Goal: Task Accomplishment & Management: Use online tool/utility

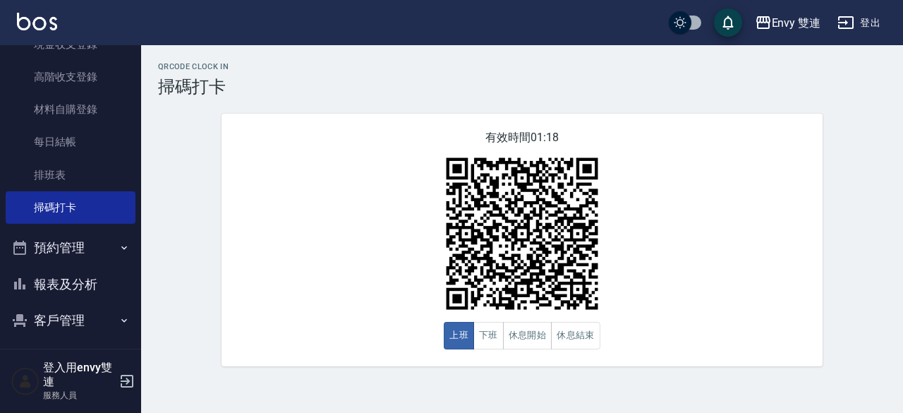
scroll to position [199, 0]
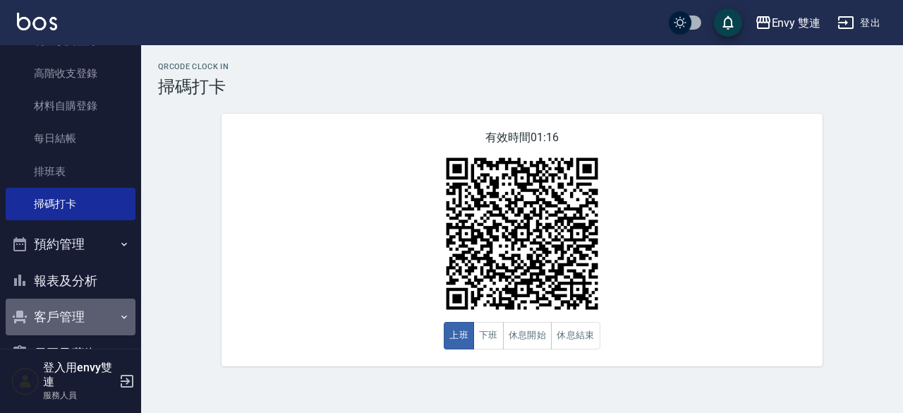
click at [100, 331] on button "客戶管理" at bounding box center [71, 316] width 130 height 37
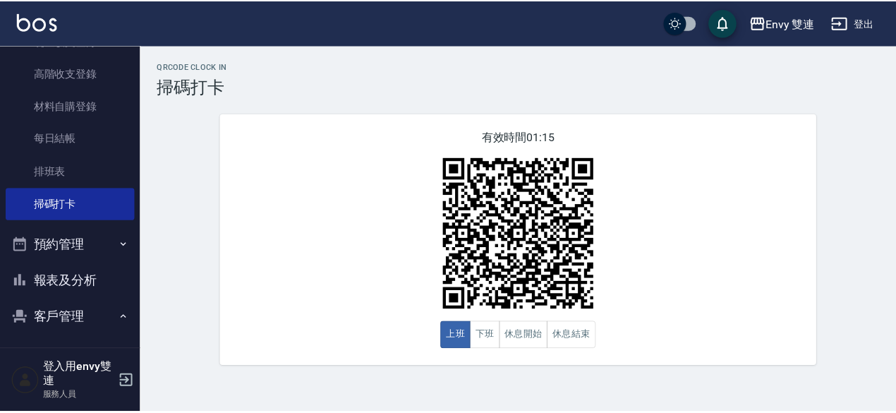
scroll to position [256, 0]
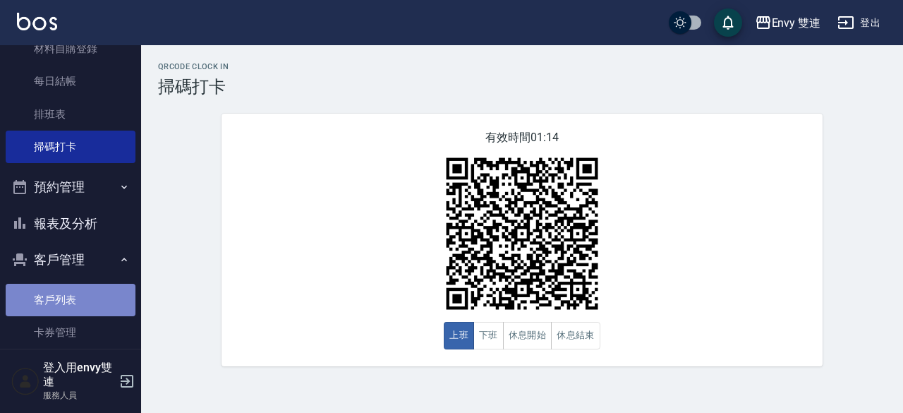
click at [74, 294] on link "客戶列表" at bounding box center [71, 300] width 130 height 32
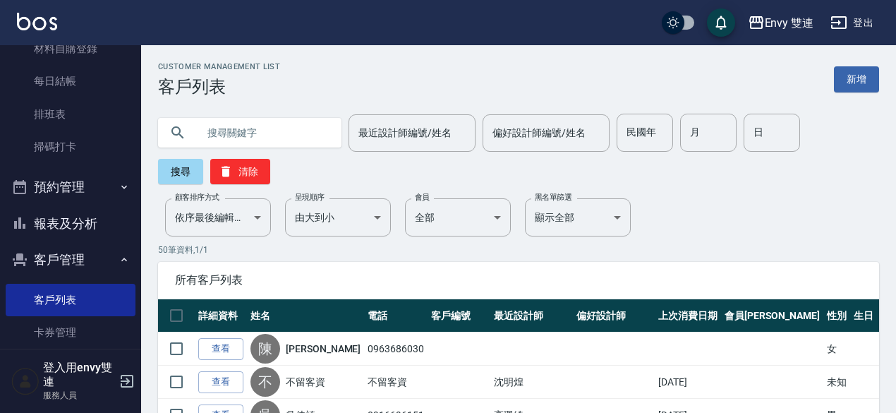
click at [247, 132] on input "text" at bounding box center [263, 133] width 133 height 38
type input "0958090223"
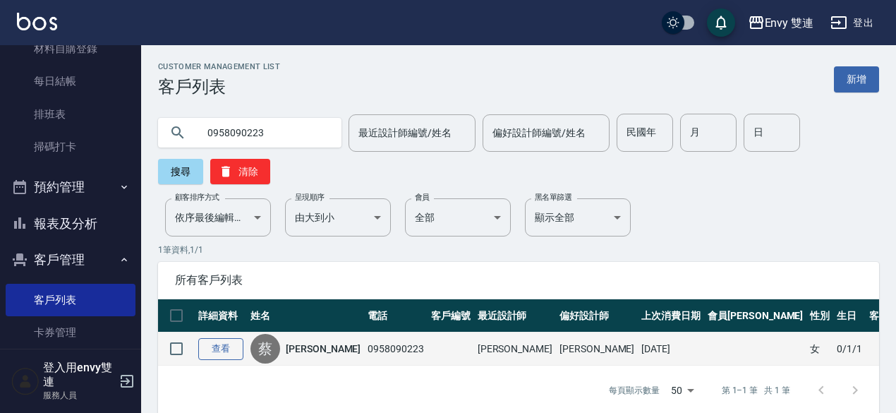
click at [223, 353] on link "查看" at bounding box center [220, 349] width 45 height 22
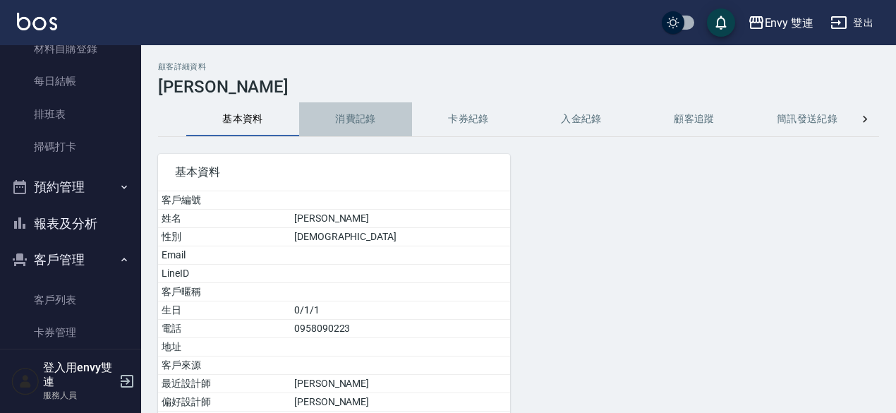
click at [343, 122] on button "消費記錄" at bounding box center [355, 119] width 113 height 34
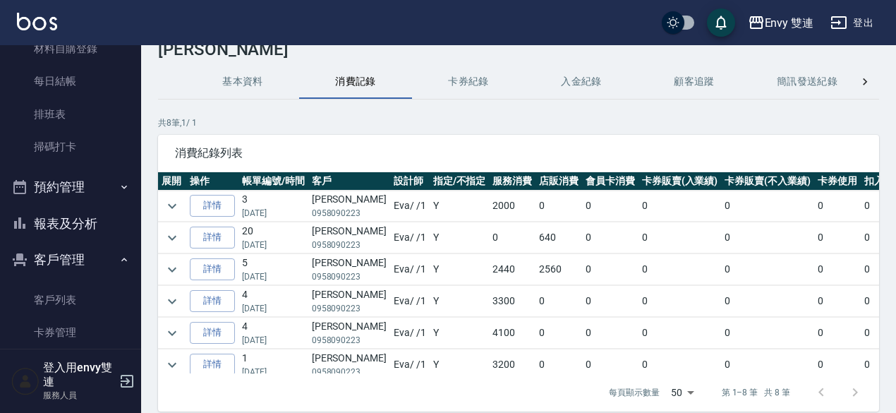
scroll to position [38, 0]
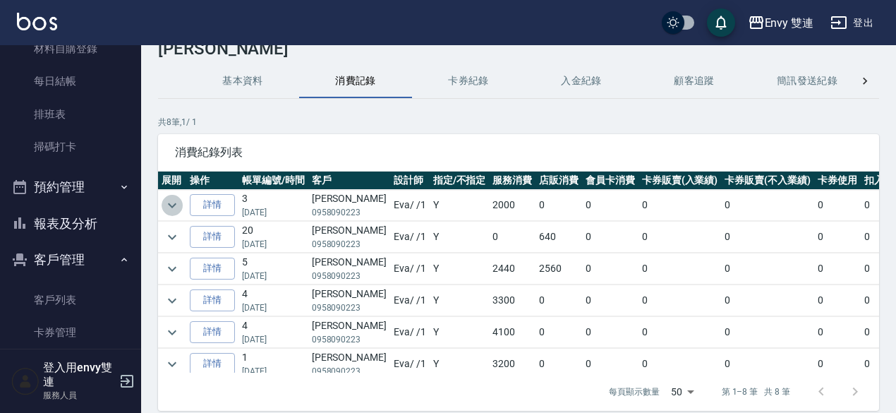
click at [169, 202] on icon "expand row" at bounding box center [172, 205] width 17 height 17
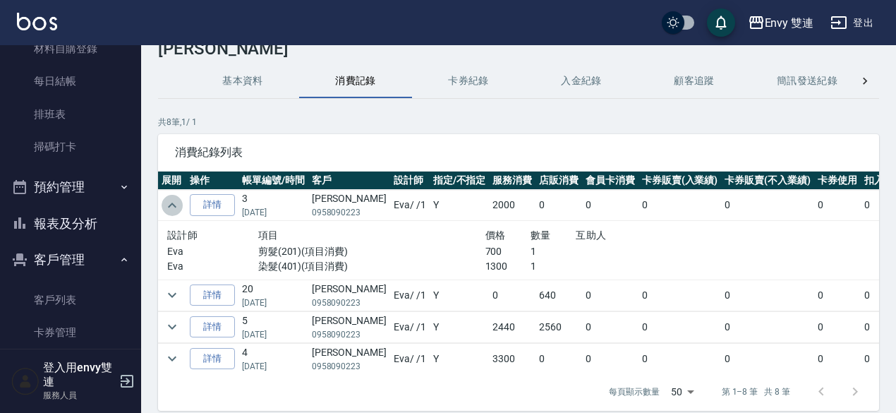
click at [172, 201] on icon "expand row" at bounding box center [172, 205] width 17 height 17
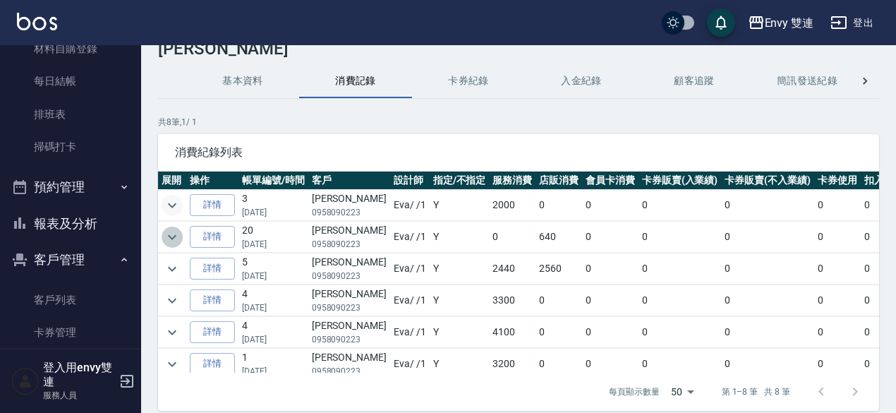
click at [171, 241] on icon "expand row" at bounding box center [172, 237] width 17 height 17
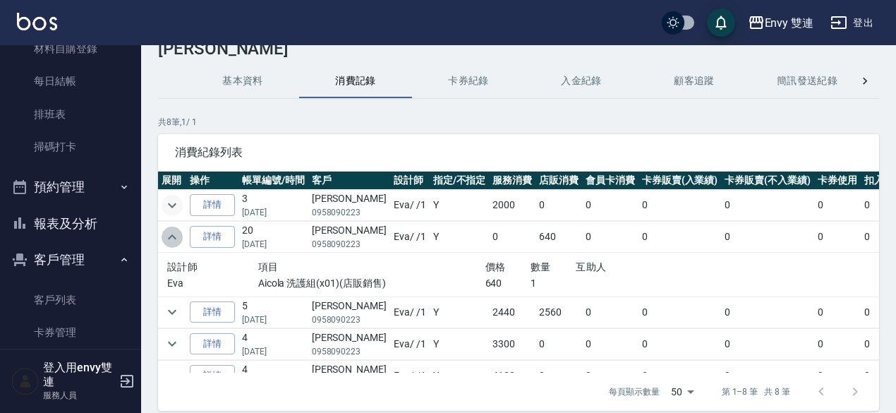
click at [171, 241] on icon "expand row" at bounding box center [172, 237] width 17 height 17
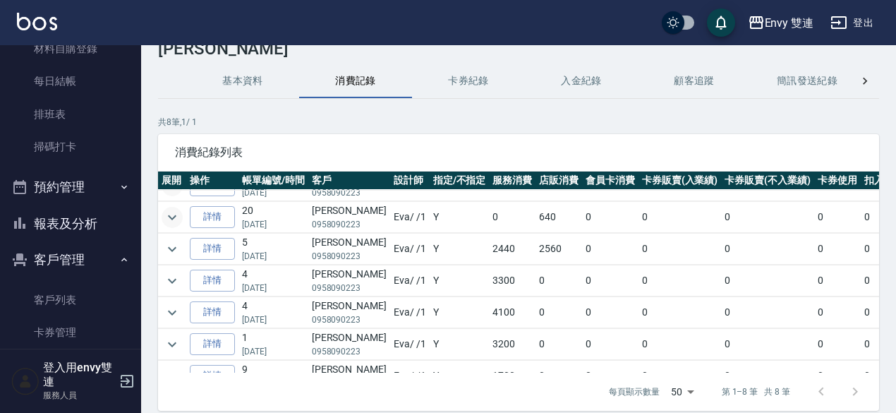
scroll to position [23, 0]
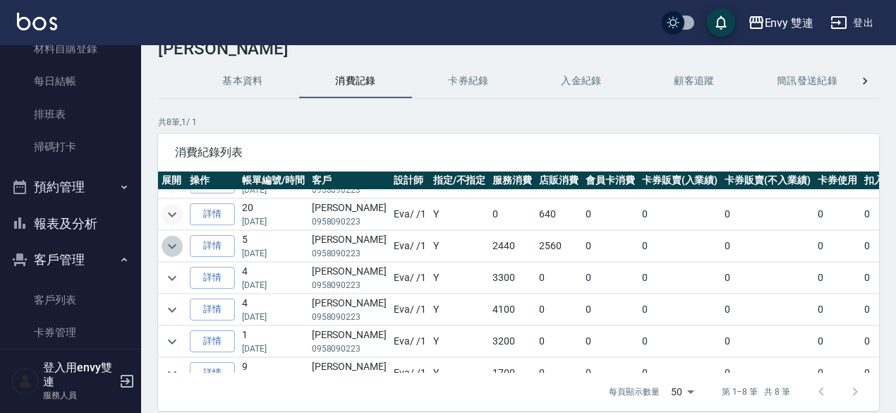
click at [171, 241] on icon "expand row" at bounding box center [172, 246] width 17 height 17
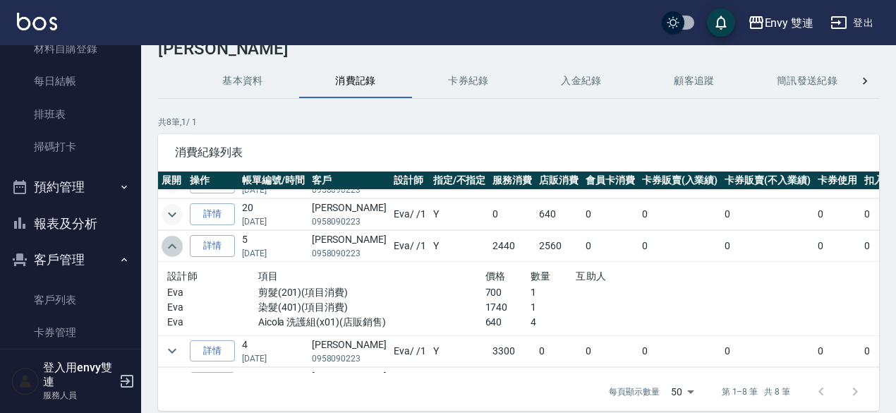
click at [171, 241] on icon "expand row" at bounding box center [172, 246] width 17 height 17
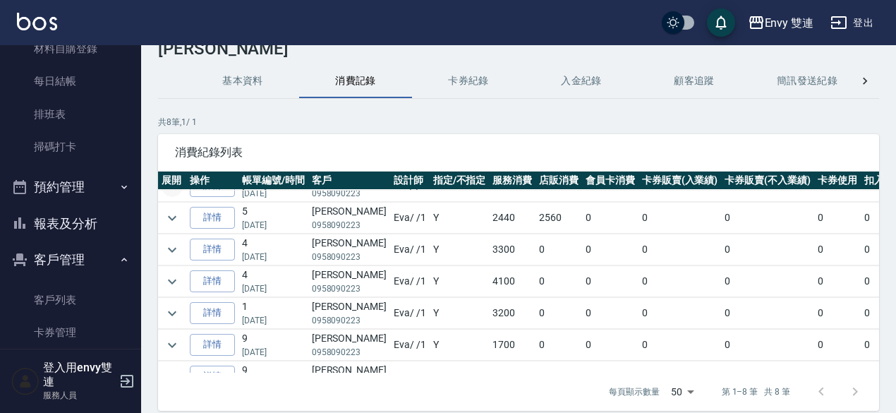
scroll to position [53, 0]
click at [171, 241] on icon "expand row" at bounding box center [172, 247] width 17 height 17
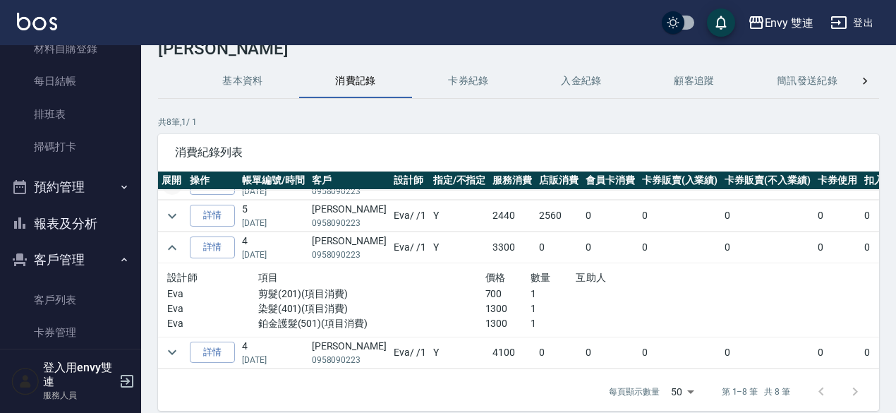
click at [171, 241] on icon "expand row" at bounding box center [172, 247] width 17 height 17
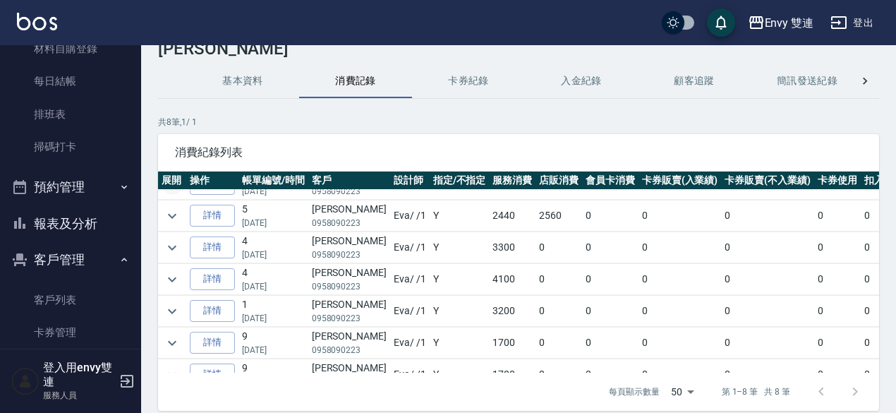
scroll to position [77, 0]
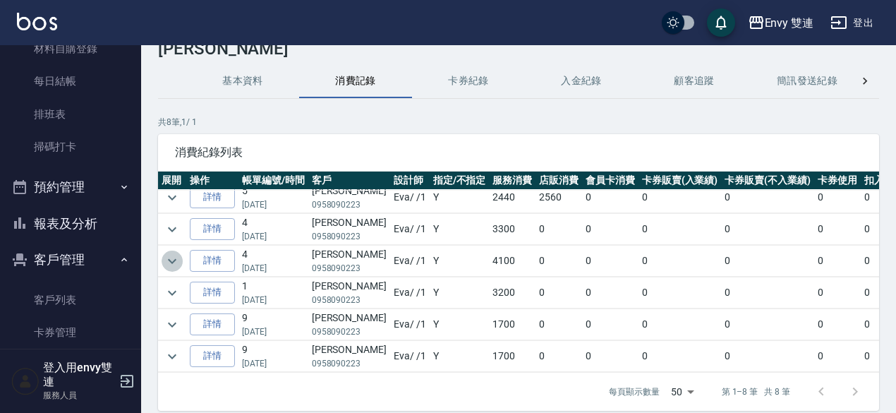
click at [170, 258] on icon "expand row" at bounding box center [172, 260] width 8 height 5
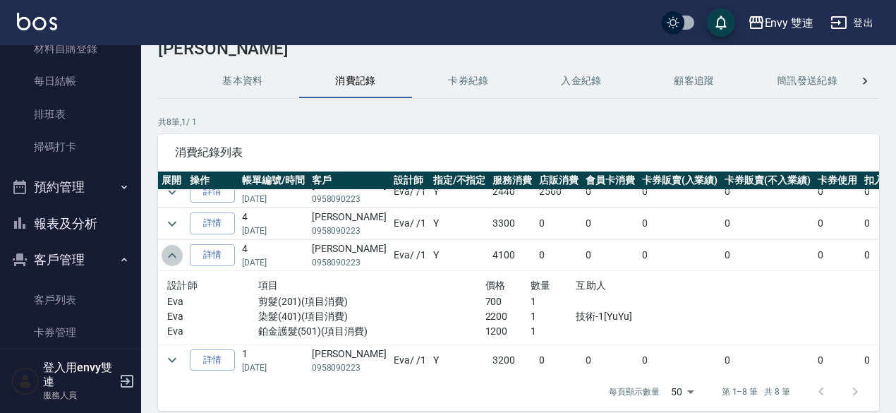
click at [170, 253] on icon "expand row" at bounding box center [172, 255] width 8 height 5
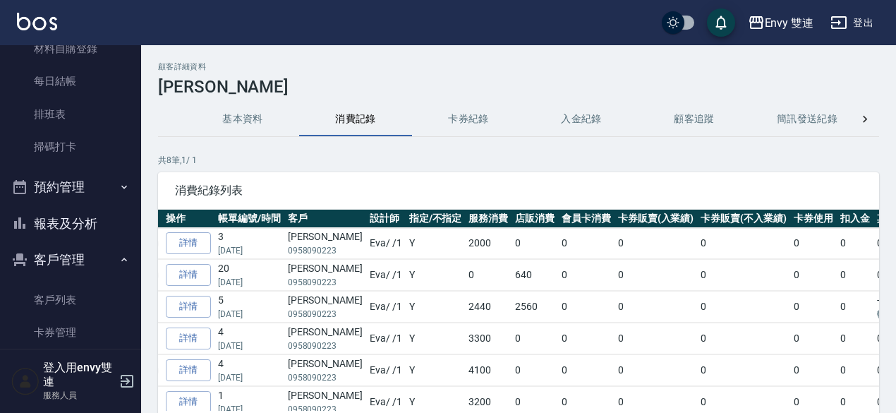
scroll to position [0, 0]
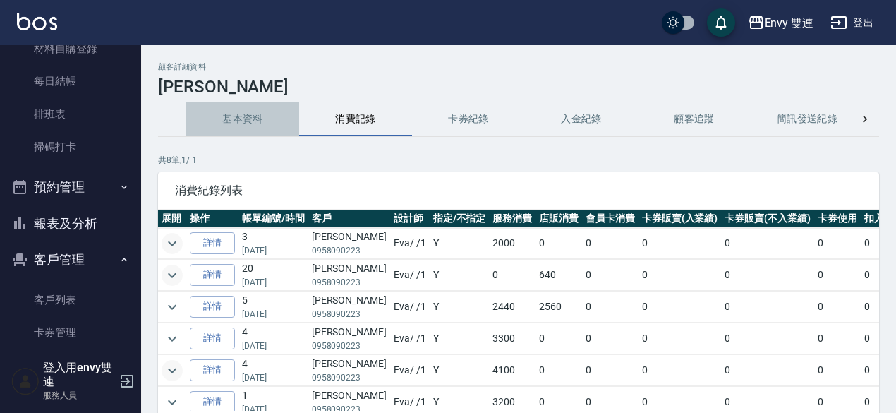
click at [250, 124] on button "基本資料" at bounding box center [242, 119] width 113 height 34
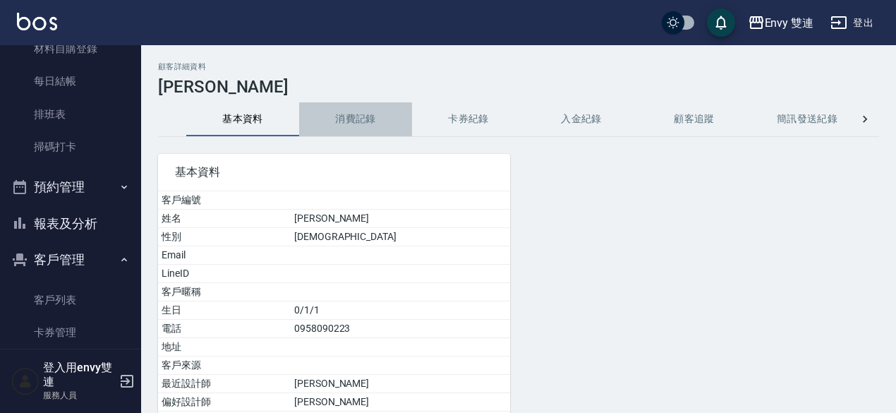
click at [335, 122] on button "消費記錄" at bounding box center [355, 119] width 113 height 34
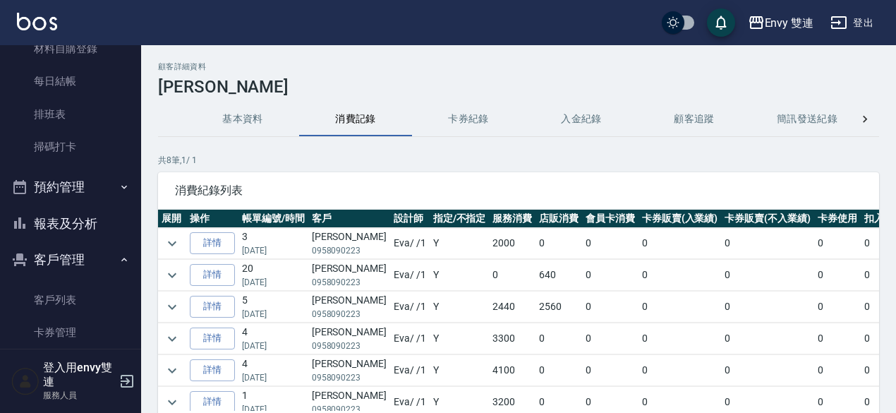
click at [492, 215] on th "服務消費" at bounding box center [512, 218] width 47 height 18
click at [227, 112] on button "基本資料" at bounding box center [242, 119] width 113 height 34
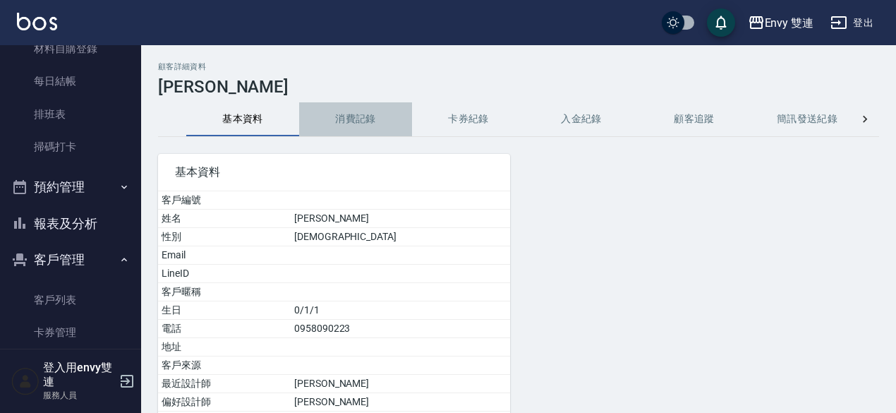
click at [316, 115] on button "消費記錄" at bounding box center [355, 119] width 113 height 34
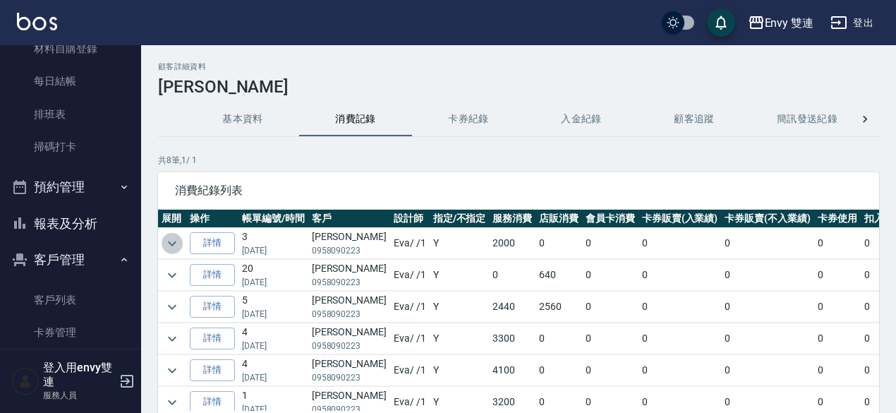
click at [162, 243] on button "expand row" at bounding box center [172, 243] width 21 height 21
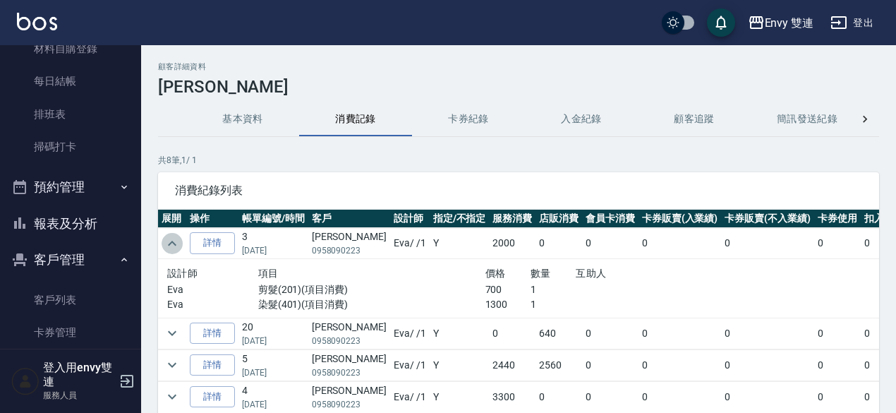
click at [162, 243] on button "expand row" at bounding box center [172, 243] width 21 height 21
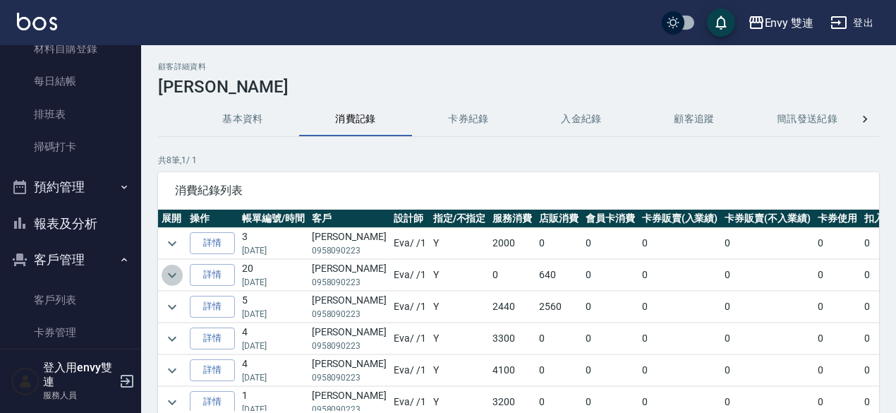
click at [171, 267] on icon "expand row" at bounding box center [172, 275] width 17 height 17
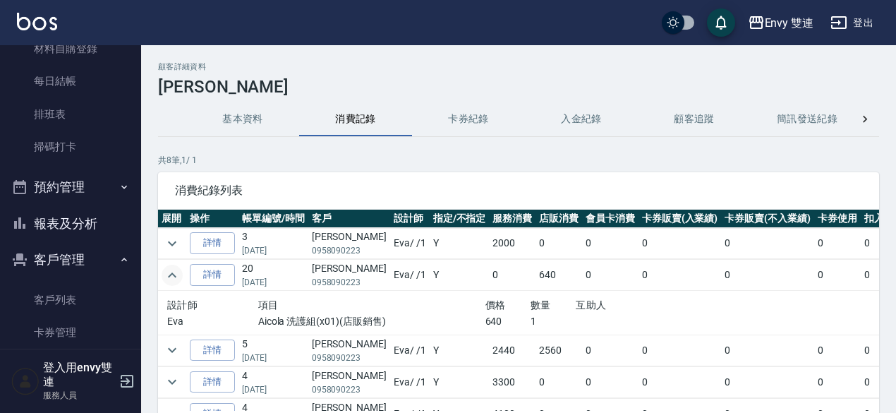
click at [171, 267] on icon "expand row" at bounding box center [172, 275] width 17 height 17
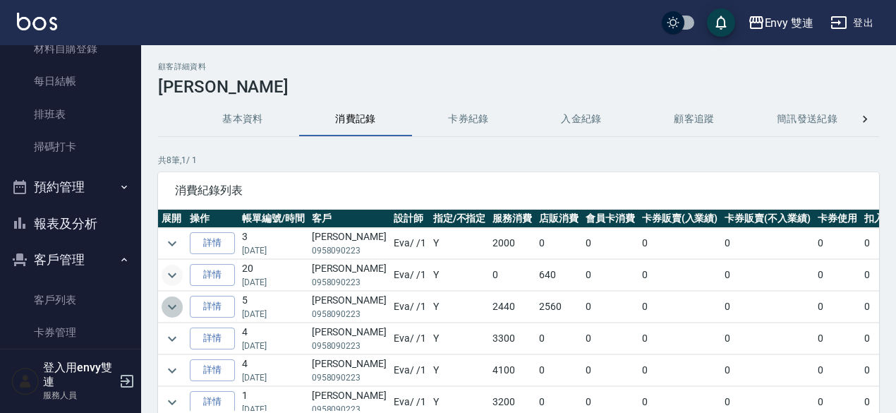
click at [172, 306] on icon "expand row" at bounding box center [172, 306] width 8 height 5
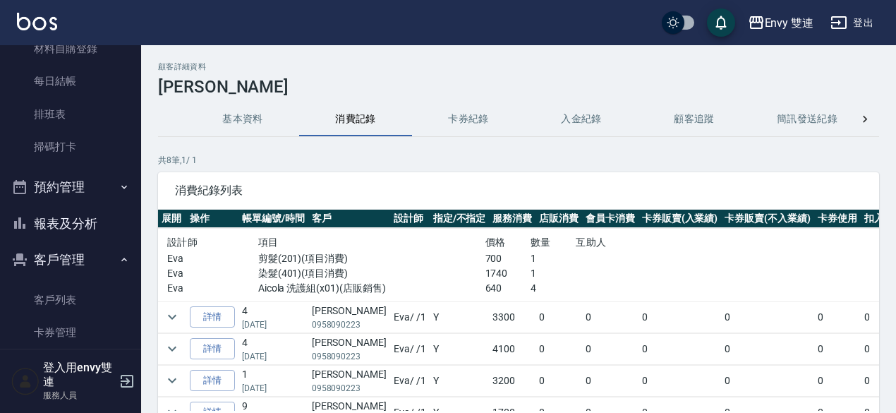
scroll to position [95, 0]
click at [172, 308] on icon "expand row" at bounding box center [172, 316] width 17 height 17
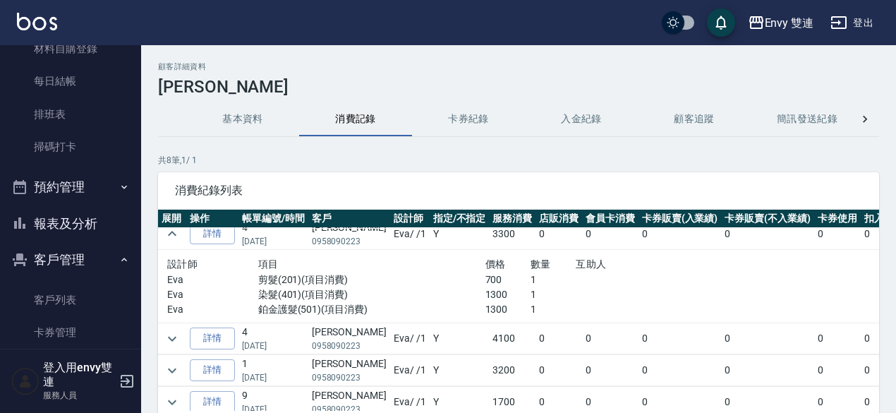
scroll to position [224, 0]
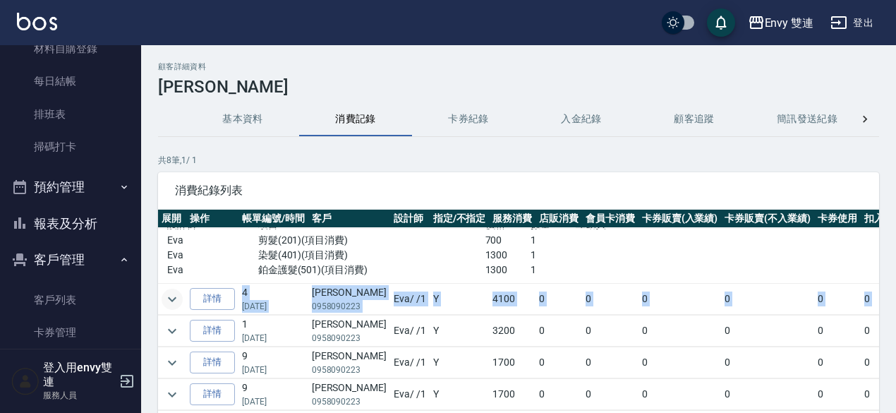
drag, startPoint x: 172, startPoint y: 306, endPoint x: 171, endPoint y: 290, distance: 16.2
click at [171, 290] on tbody "詳情 3 [DATE] [PERSON_NAME]0958090223 [PERSON_NAME] / /1 Y 2000 0 0 0 0 0 0 0 200…" at bounding box center [600, 211] width 885 height 400
click at [171, 296] on icon "expand row" at bounding box center [172, 298] width 8 height 5
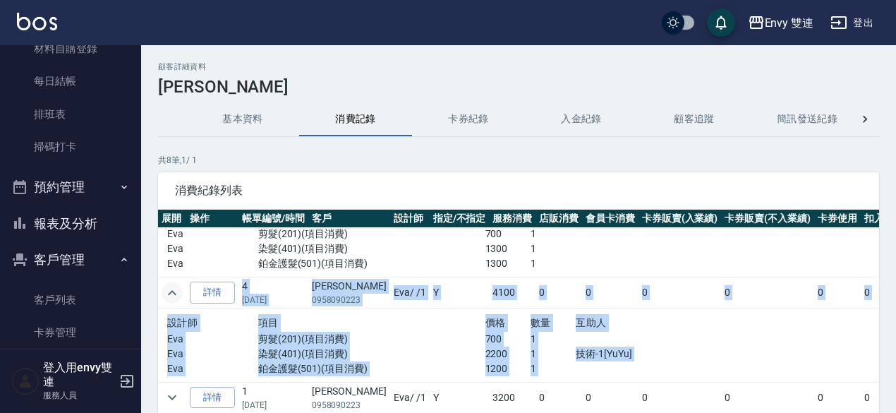
click at [171, 290] on icon "expand row" at bounding box center [172, 292] width 17 height 17
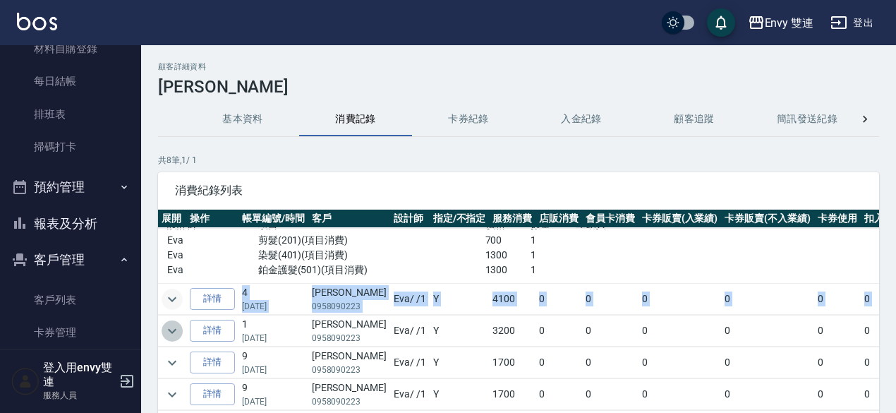
click at [169, 322] on icon "expand row" at bounding box center [172, 330] width 17 height 17
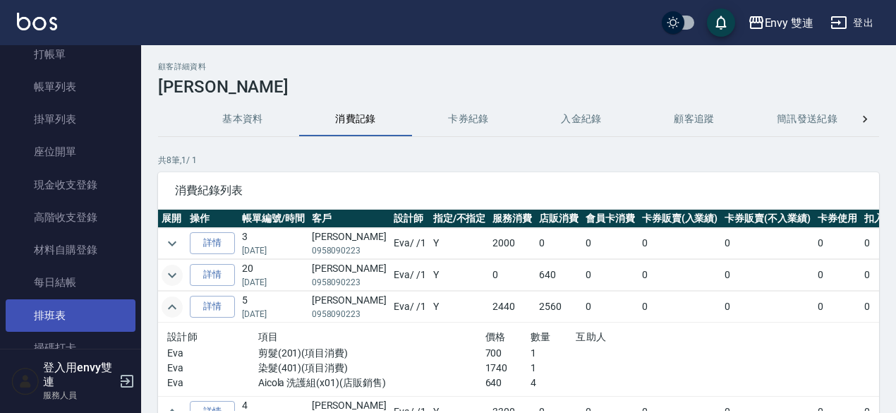
scroll to position [0, 0]
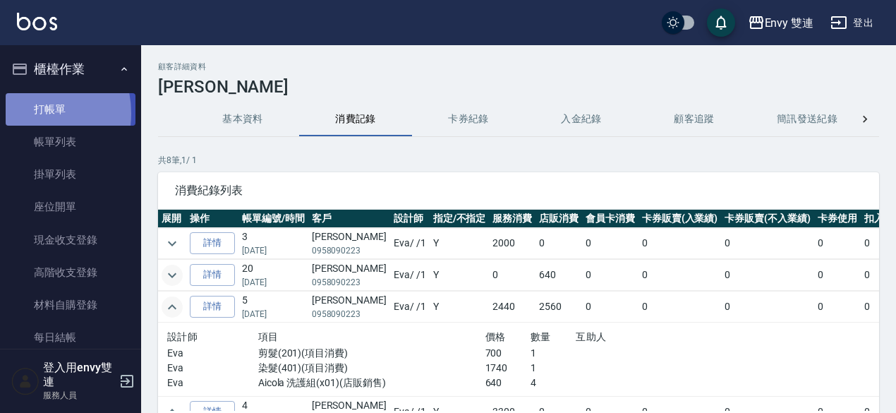
click at [28, 113] on link "打帳單" at bounding box center [71, 109] width 130 height 32
